Goal: Task Accomplishment & Management: Manage account settings

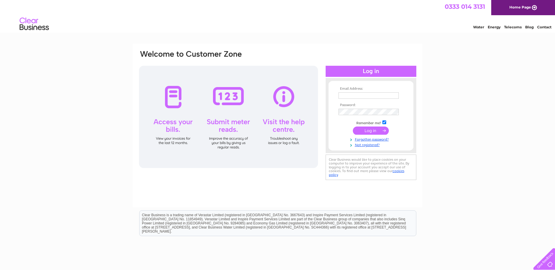
type input "ken@anguschainsaws.co.uk"
click at [359, 131] on input "submit" at bounding box center [371, 131] width 36 height 8
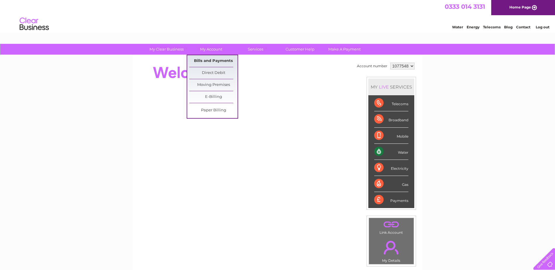
click at [221, 61] on link "Bills and Payments" at bounding box center [213, 61] width 48 height 12
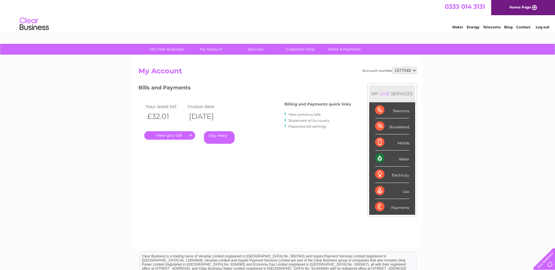
click at [172, 137] on link "." at bounding box center [169, 135] width 51 height 8
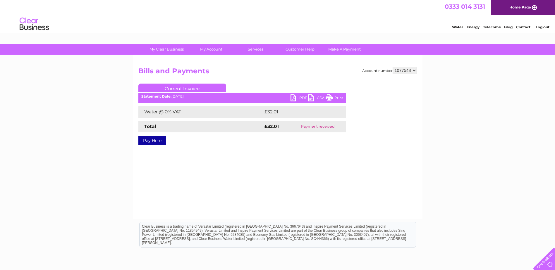
click at [293, 99] on link "PDF" at bounding box center [300, 99] width 18 height 8
